Goal: Navigation & Orientation: Find specific page/section

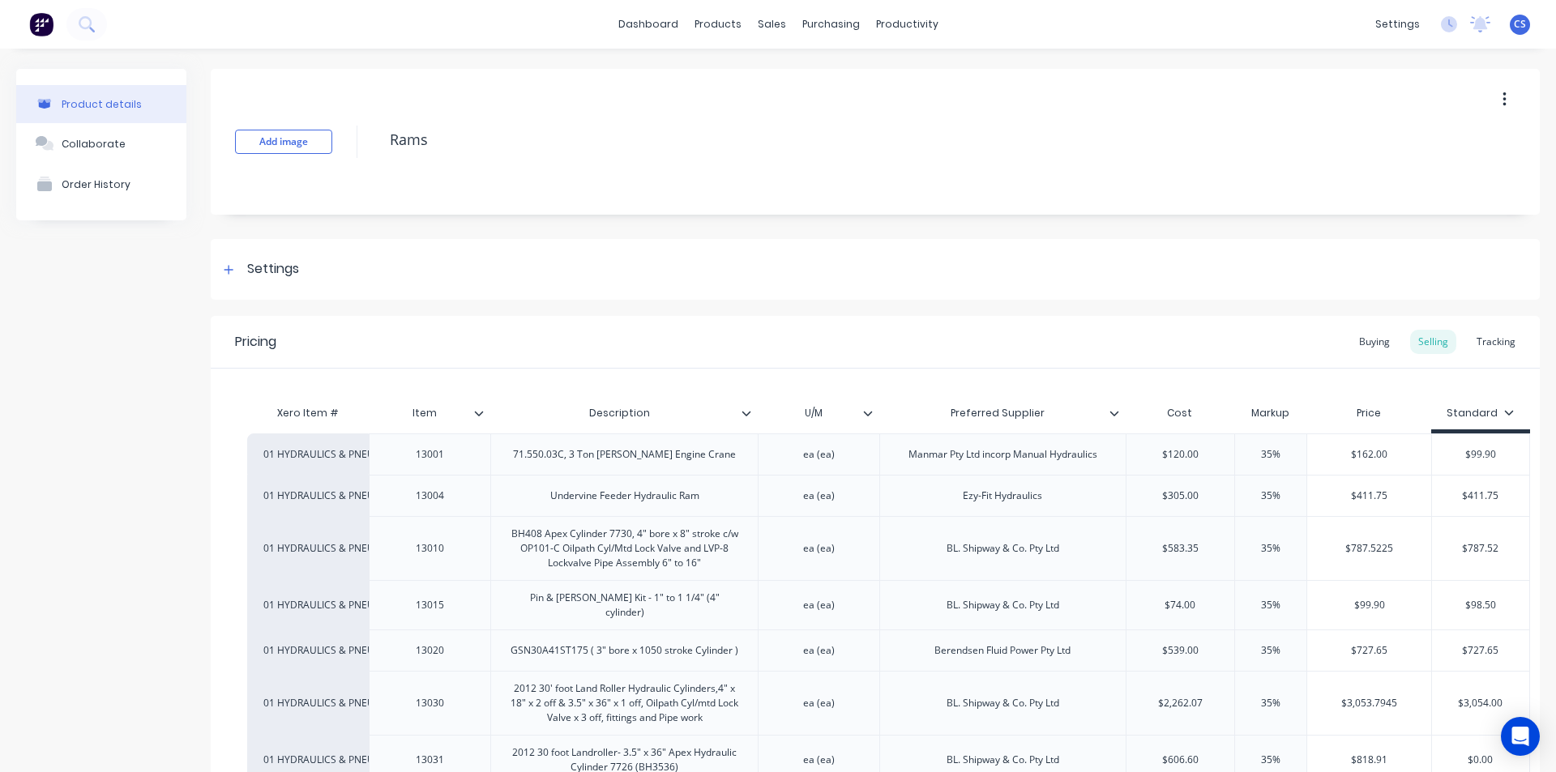
scroll to position [2107, 0]
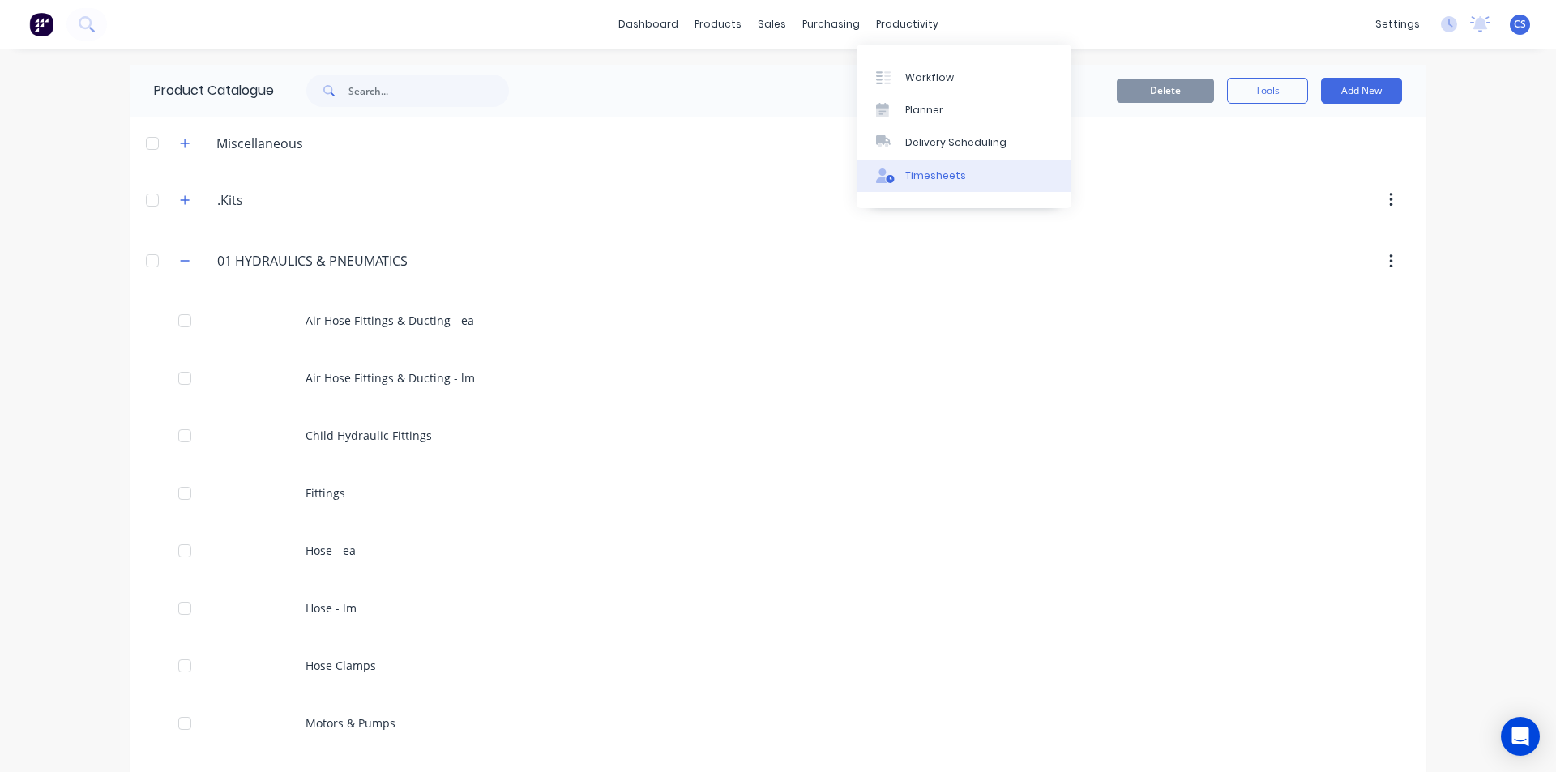
click at [937, 169] on div "Timesheets" at bounding box center [935, 176] width 61 height 15
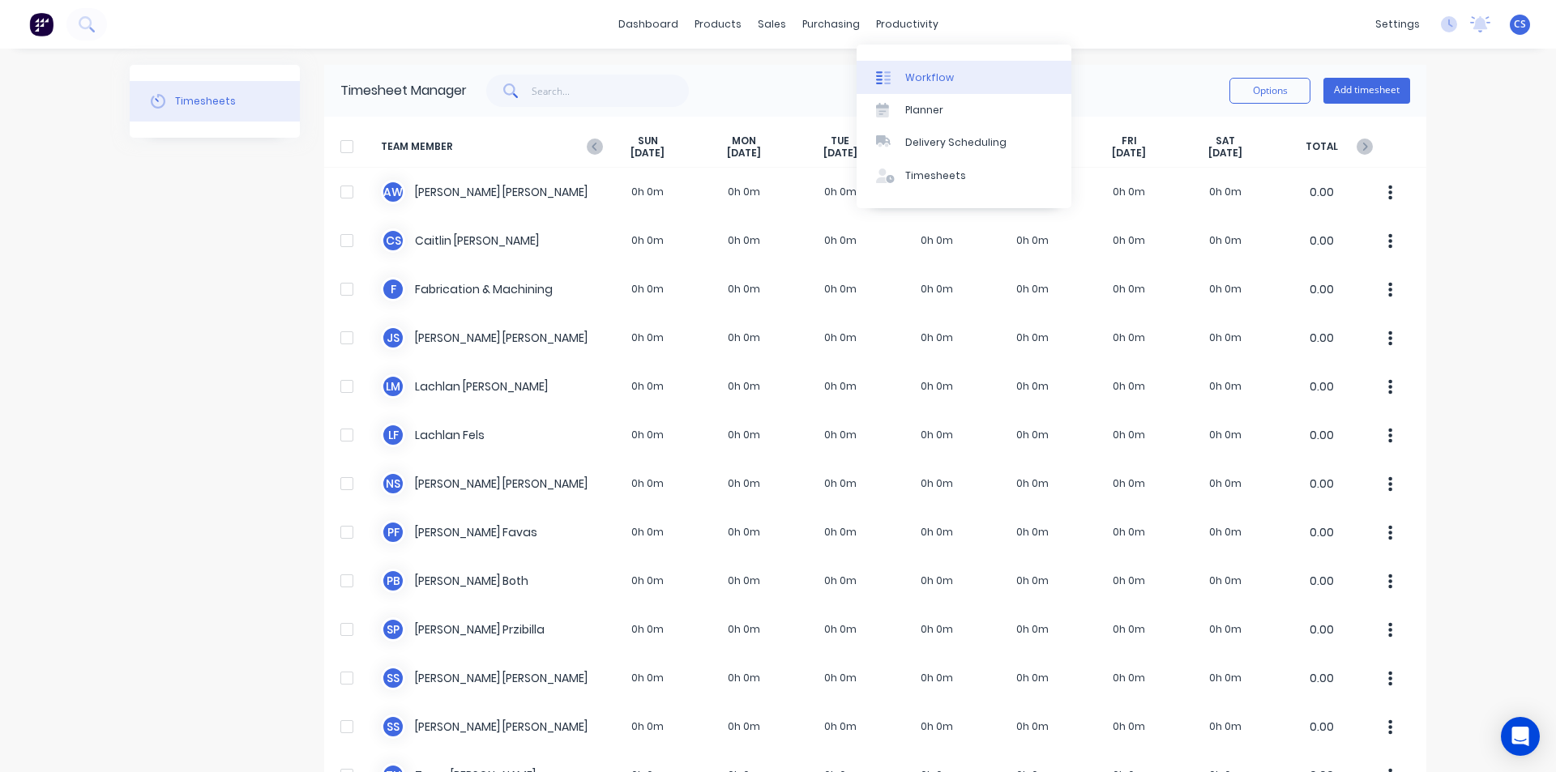
click at [920, 73] on div "Workflow" at bounding box center [929, 78] width 49 height 15
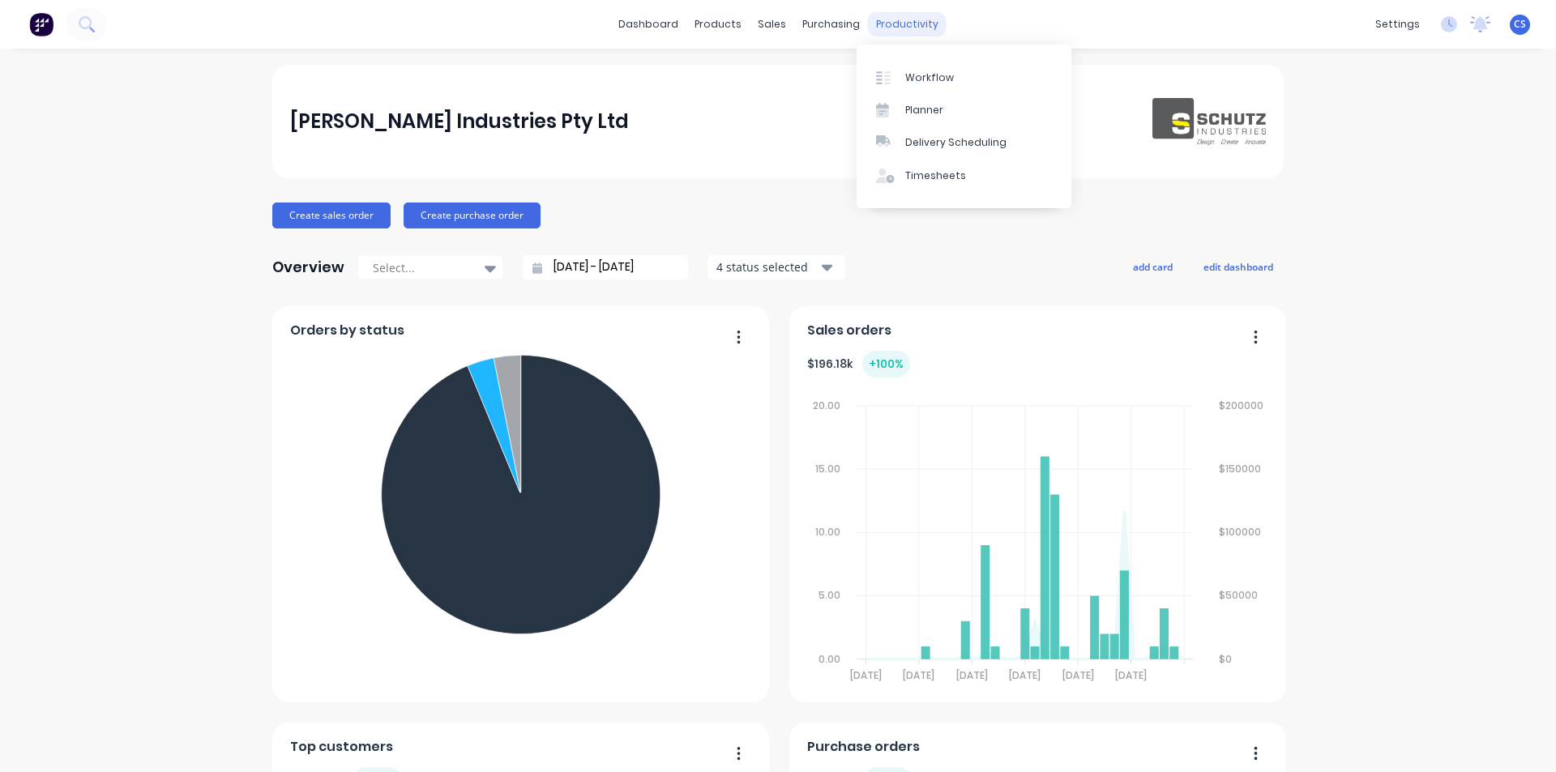
click at [875, 30] on div "productivity" at bounding box center [907, 24] width 79 height 24
click at [933, 84] on div "Workflow" at bounding box center [929, 78] width 49 height 15
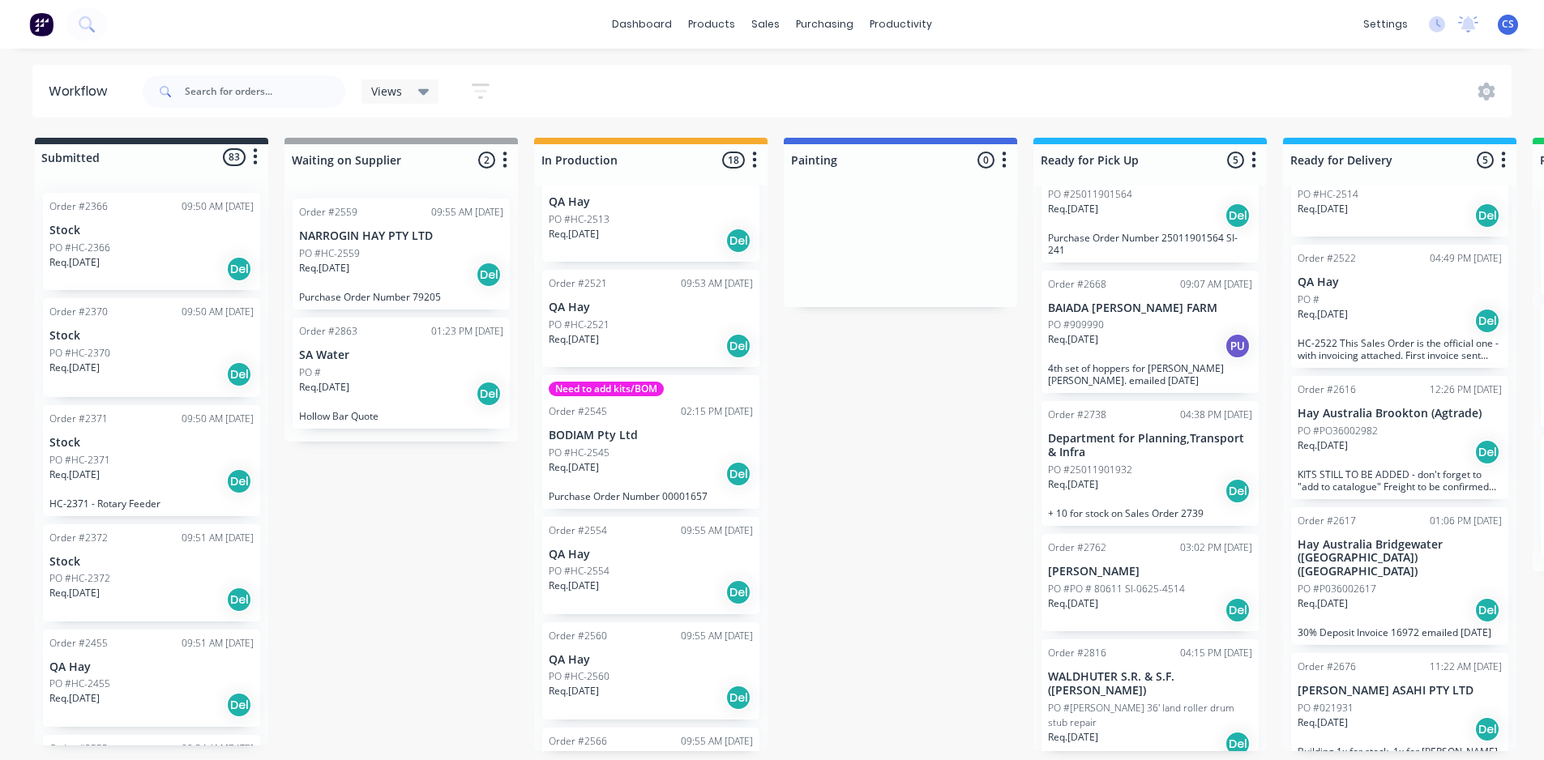
scroll to position [360, 0]
click at [665, 454] on div "PO #HC-2545" at bounding box center [651, 457] width 204 height 15
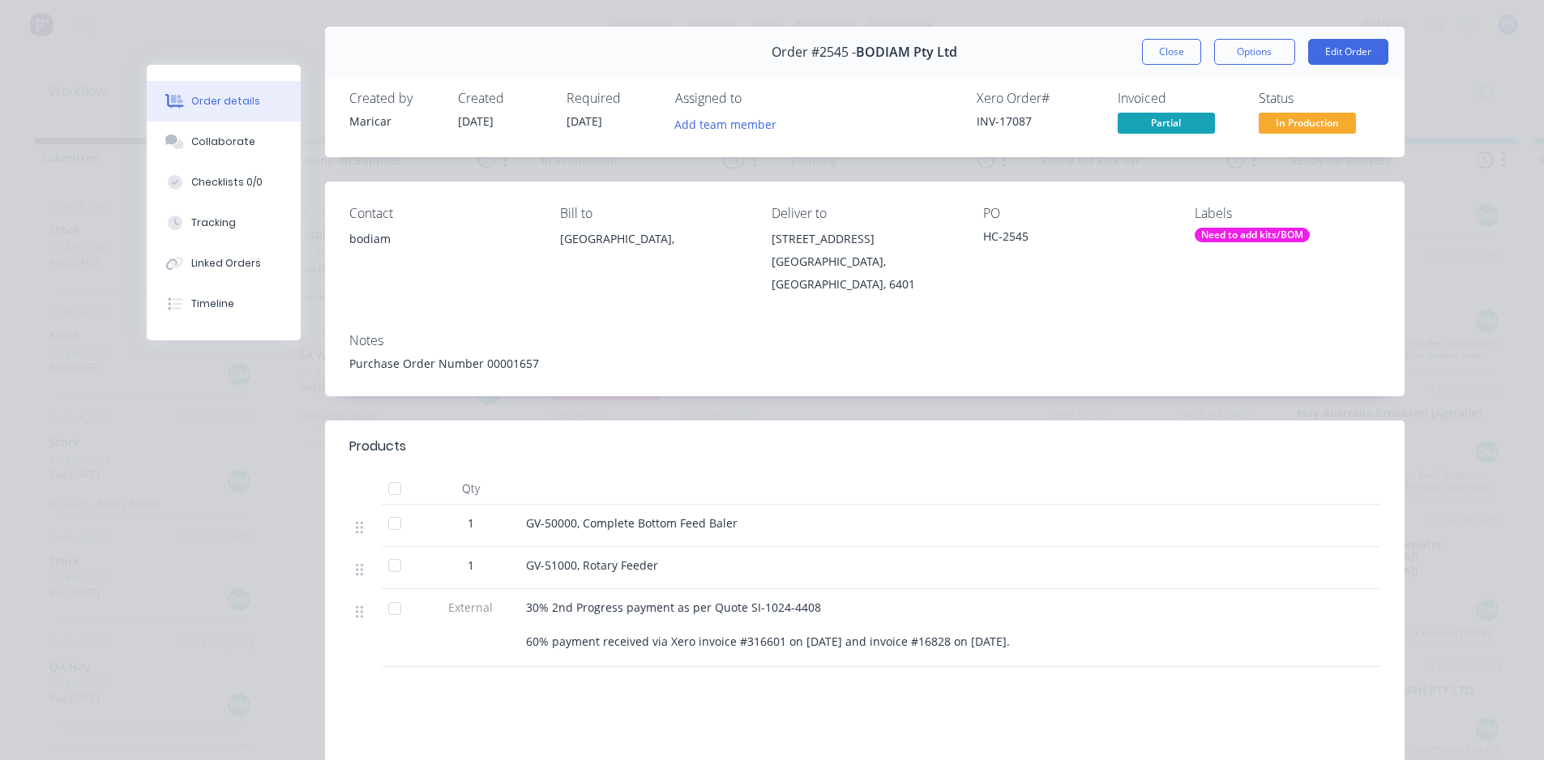
scroll to position [0, 0]
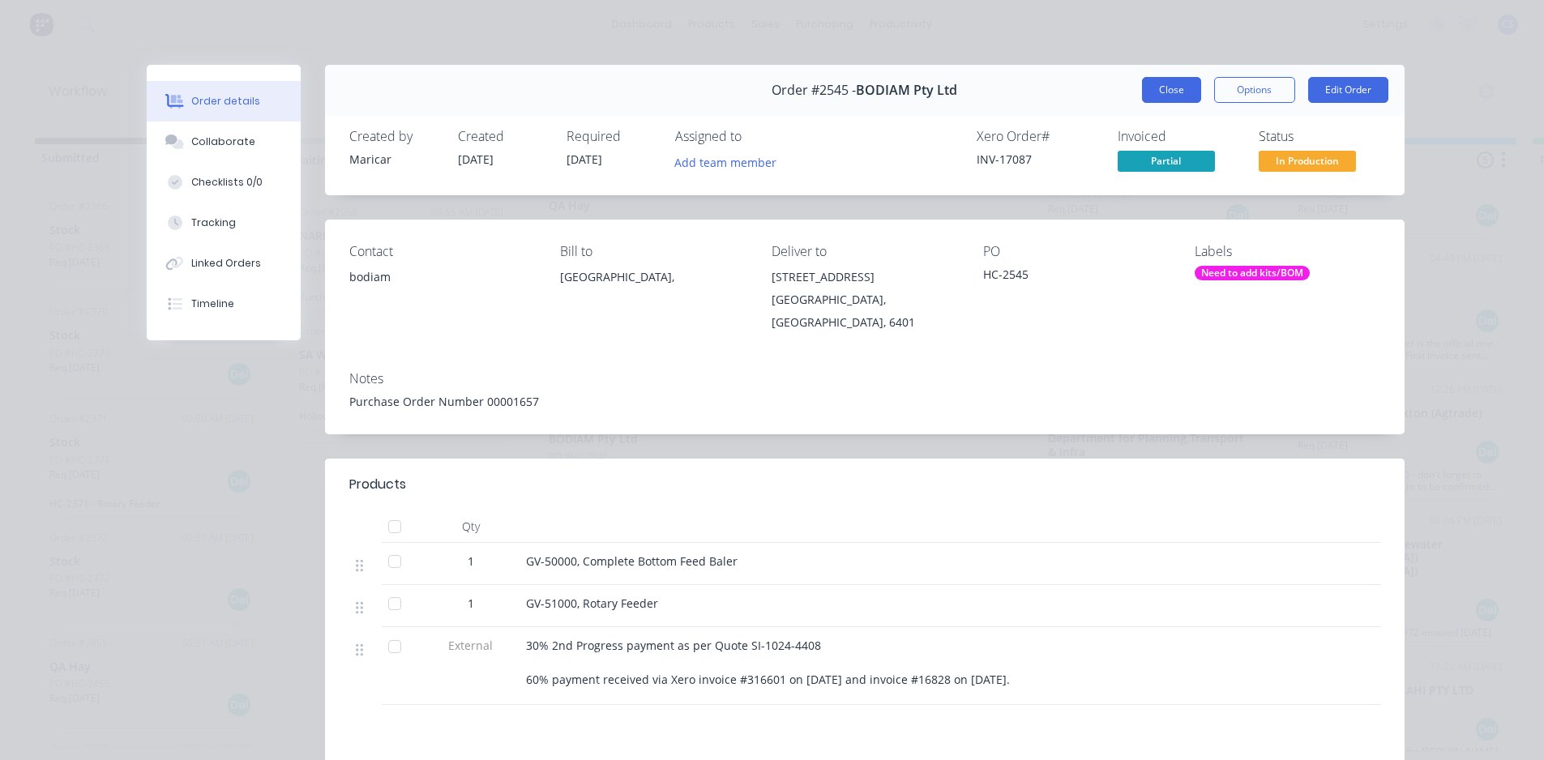
click at [1142, 83] on button "Close" at bounding box center [1171, 90] width 59 height 26
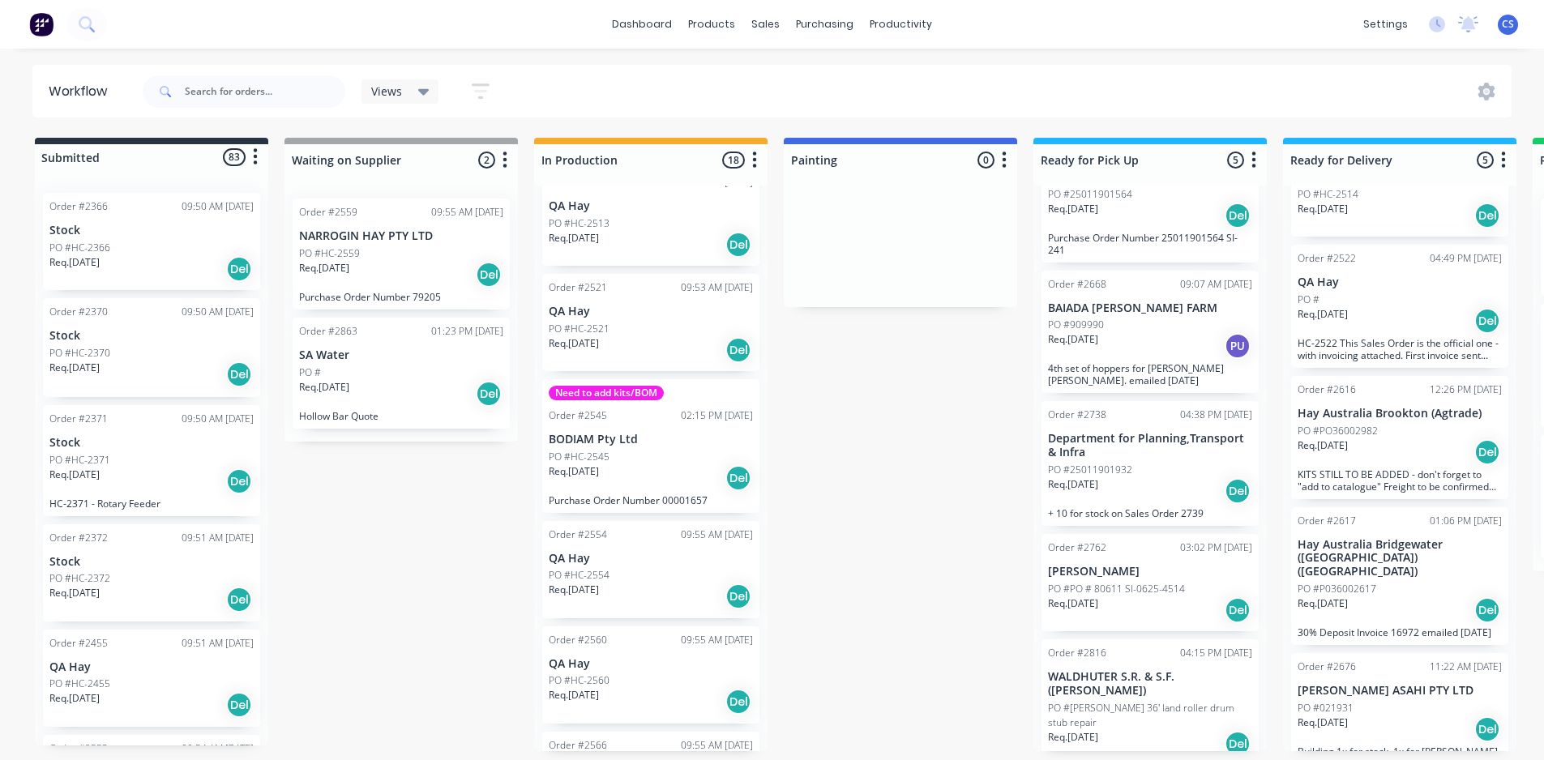
click at [404, 513] on div "Submitted 83 Status colour #273444 hex #273444 Save Cancel Summaries Total orde…" at bounding box center [1339, 444] width 2703 height 613
